Goal: Check status: Check status

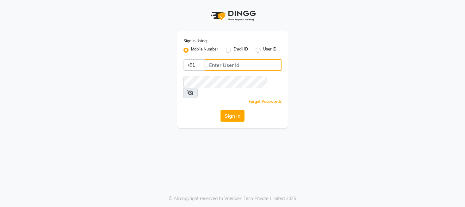
type input "9324584082"
click at [230, 110] on button "Sign In" at bounding box center [232, 116] width 24 height 12
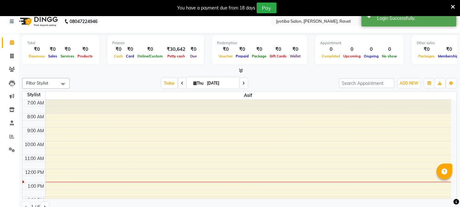
scroll to position [16, 0]
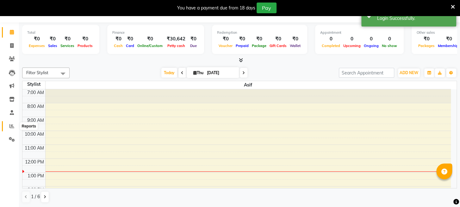
click at [15, 126] on span at bounding box center [11, 126] width 11 height 7
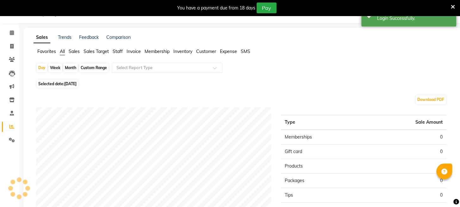
scroll to position [16, 0]
click at [43, 65] on div "Day" at bounding box center [42, 67] width 10 height 9
select select "9"
select select "2025"
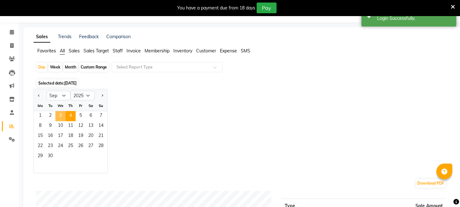
click at [59, 114] on span "3" at bounding box center [60, 116] width 10 height 10
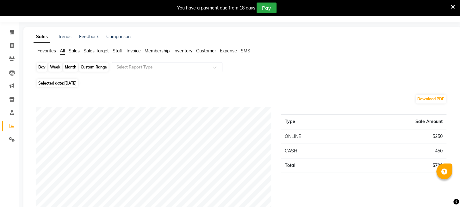
click at [41, 67] on div "Day" at bounding box center [42, 67] width 10 height 9
select select "9"
select select "2025"
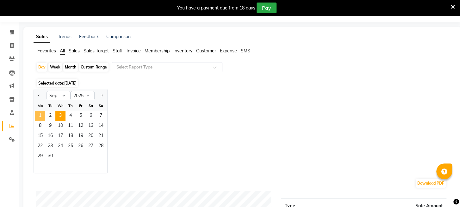
click at [39, 114] on span "1" at bounding box center [40, 116] width 10 height 10
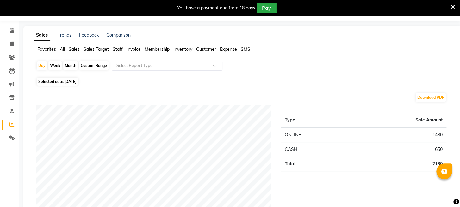
scroll to position [0, 0]
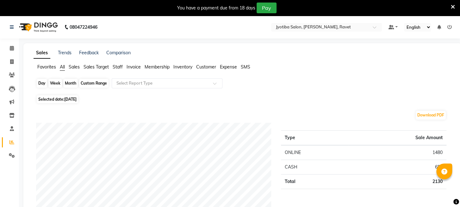
click at [43, 84] on div "Day" at bounding box center [42, 83] width 10 height 9
select select "9"
select select "2025"
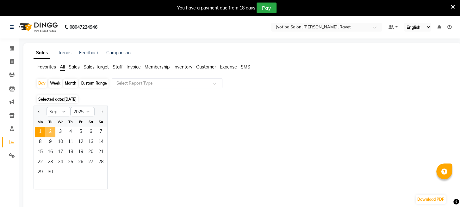
click at [51, 134] on span "2" at bounding box center [50, 132] width 10 height 10
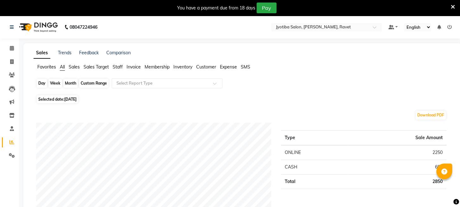
click at [41, 81] on div "Day" at bounding box center [42, 83] width 10 height 9
select select "9"
select select "2025"
